Goal: Transaction & Acquisition: Download file/media

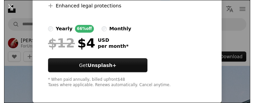
scroll to position [202, 0]
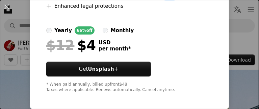
drag, startPoint x: 225, startPoint y: 60, endPoint x: 220, endPoint y: 58, distance: 5.2
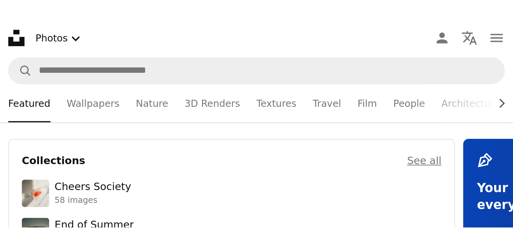
scroll to position [270, 0]
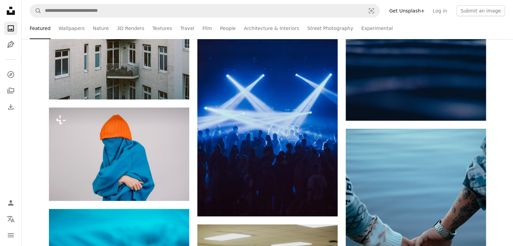
click at [8, 12] on icon at bounding box center [11, 11] width 8 height 8
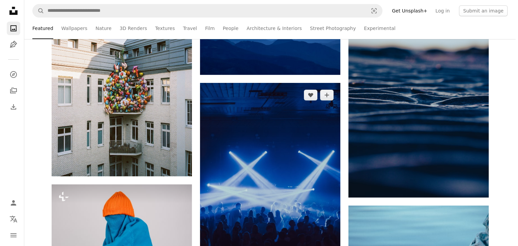
scroll to position [202, 0]
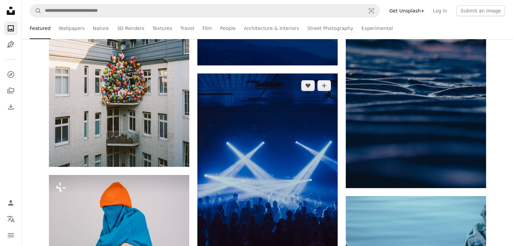
click at [243, 103] on img at bounding box center [267, 179] width 140 height 210
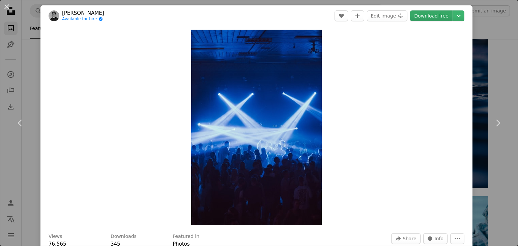
click at [253, 18] on link "Download free" at bounding box center [431, 15] width 43 height 11
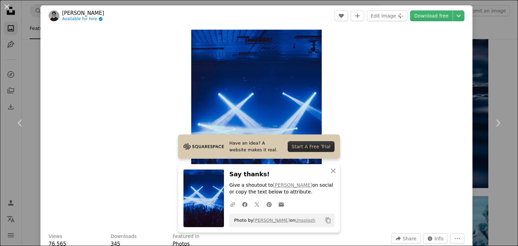
click at [253, 94] on div "Zoom in" at bounding box center [256, 127] width 432 height 202
click at [253, 91] on link "Chevron right" at bounding box center [498, 123] width 40 height 65
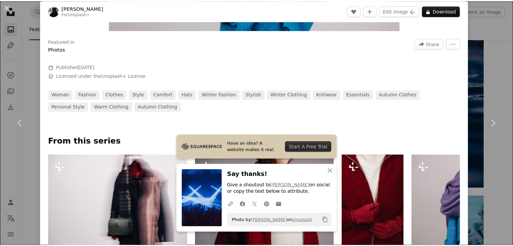
scroll to position [215, 0]
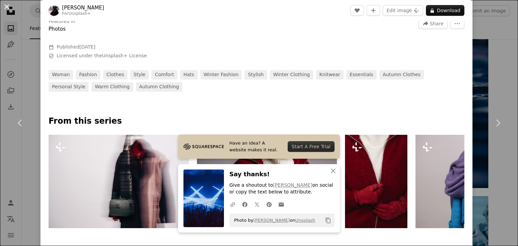
click at [4, 8] on button "An X shape" at bounding box center [7, 7] width 8 height 8
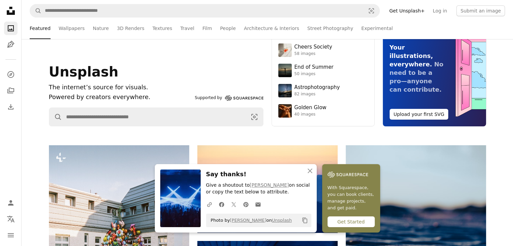
scroll to position [34, 0]
